Goal: Transaction & Acquisition: Purchase product/service

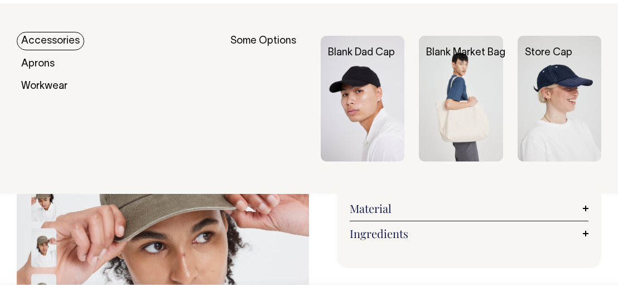
scroll to position [56, 0]
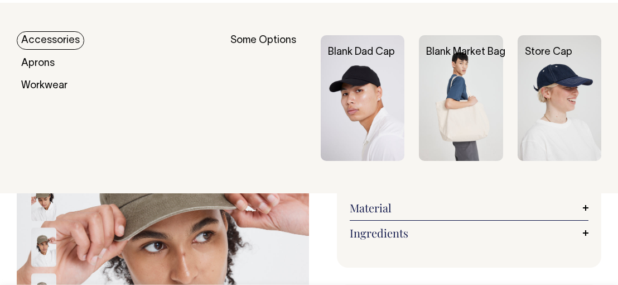
click at [558, 85] on img at bounding box center [560, 98] width 84 height 126
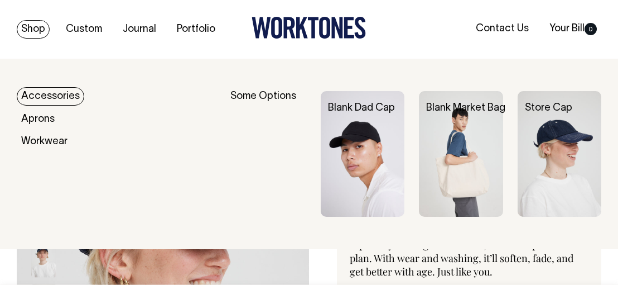
click at [41, 27] on link "Shop" at bounding box center [33, 29] width 33 height 18
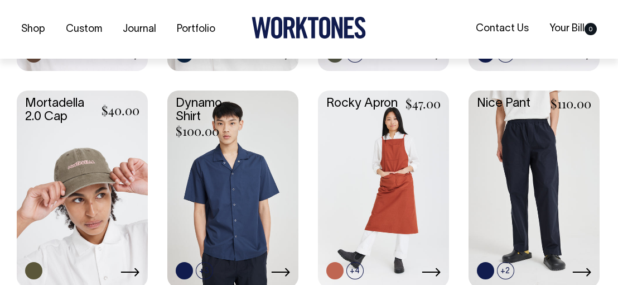
scroll to position [670, 0]
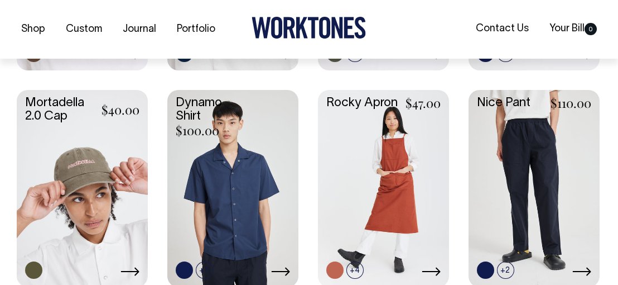
click at [95, 197] on link at bounding box center [82, 187] width 131 height 195
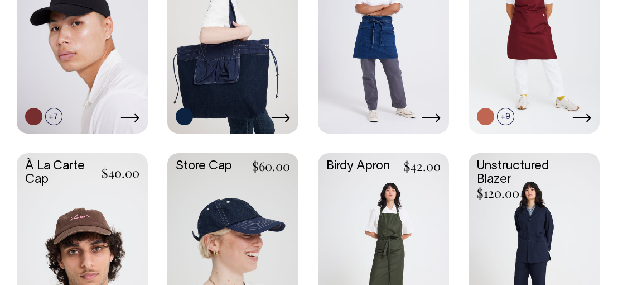
scroll to position [391, 0]
